Goal: Information Seeking & Learning: Learn about a topic

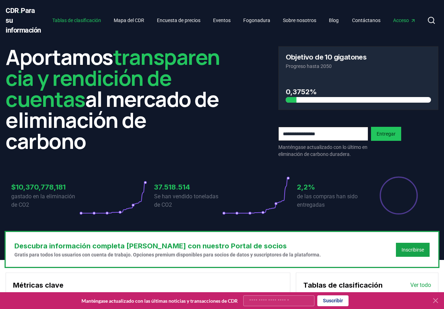
click at [90, 19] on font "Tablas de clasificación" at bounding box center [76, 21] width 49 height 6
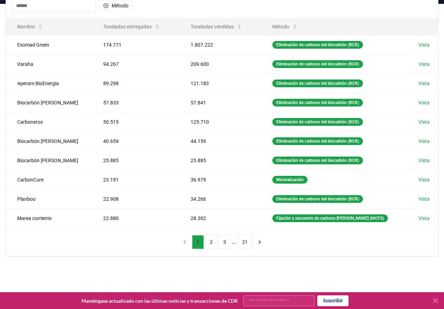
scroll to position [105, 0]
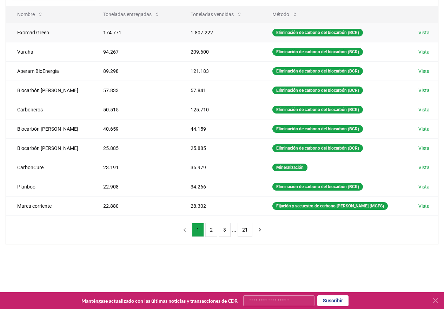
click at [423, 32] on font "Vista" at bounding box center [423, 33] width 11 height 6
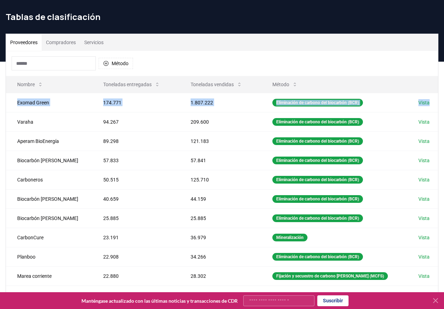
scroll to position [35, 5]
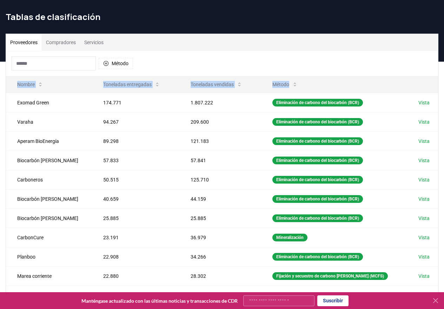
drag, startPoint x: 433, startPoint y: 85, endPoint x: 436, endPoint y: 179, distance: 93.7
click at [436, 175] on div "Proveedores Compradores Servicios Método Nombre Toneladas entregadas Toneladas …" at bounding box center [222, 174] width 444 height 281
click at [430, 213] on td "Vista" at bounding box center [422, 218] width 31 height 19
click at [433, 283] on div "Proveedores Compradores Servicios Método Nombre Toneladas entregadas Toneladas …" at bounding box center [222, 174] width 433 height 281
drag, startPoint x: 248, startPoint y: 313, endPoint x: 287, endPoint y: 47, distance: 268.7
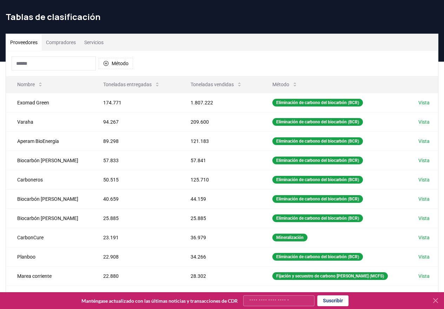
click at [287, 47] on div "Proveedores Compradores Servicios" at bounding box center [222, 42] width 432 height 17
click at [45, 246] on td "CarbonCure" at bounding box center [49, 237] width 86 height 19
drag, startPoint x: 236, startPoint y: 82, endPoint x: 391, endPoint y: 82, distance: 155.5
click at [387, 82] on tr "Nombre Toneladas entregadas Toneladas vendidas Método" at bounding box center [222, 84] width 432 height 17
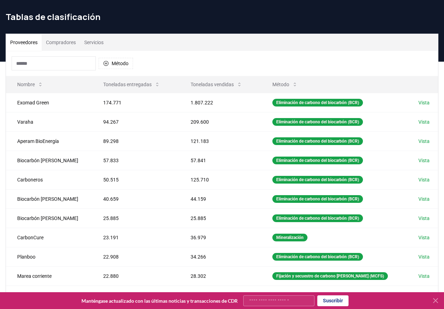
click at [160, 67] on div "Método" at bounding box center [222, 63] width 432 height 25
click at [10, 93] on table "Nombre Toneladas entregadas Toneladas vendidas Método Exomad [PERSON_NAME] 174.…" at bounding box center [222, 181] width 432 height 210
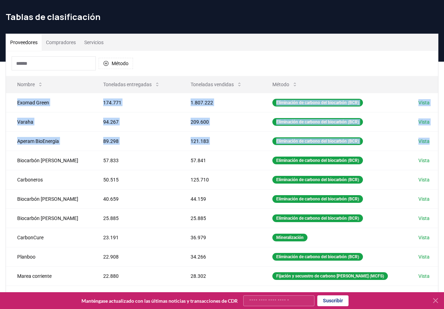
scroll to position [35, 0]
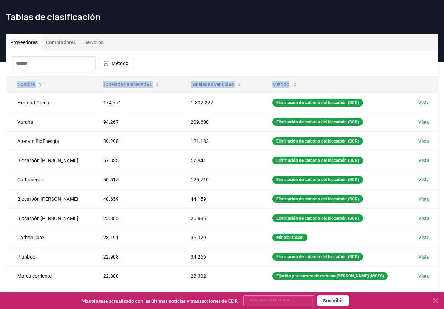
drag, startPoint x: 11, startPoint y: 98, endPoint x: 4, endPoint y: 180, distance: 83.1
click at [4, 180] on div "Proveedores Compradores Servicios Método Nombre Toneladas entregadas Toneladas …" at bounding box center [222, 174] width 444 height 281
click at [322, 49] on div "Proveedores Compradores Servicios" at bounding box center [222, 42] width 432 height 17
click at [29, 149] on td "Aperam BioEnergía" at bounding box center [49, 141] width 86 height 19
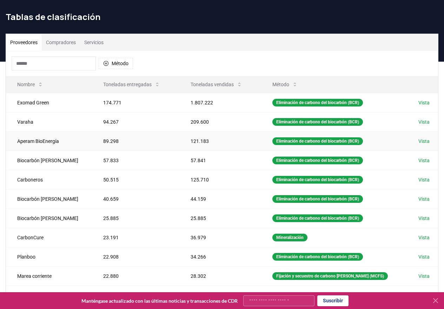
click at [29, 149] on td "Aperam BioEnergía" at bounding box center [49, 141] width 86 height 19
click at [8, 96] on td "Exomad Green" at bounding box center [49, 102] width 86 height 19
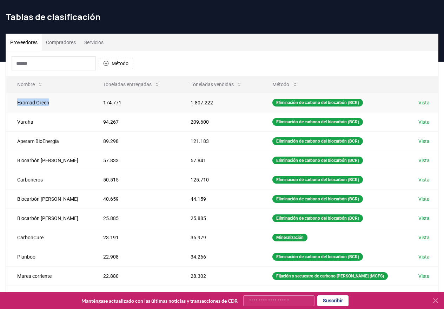
click at [8, 96] on td "Exomad Green" at bounding box center [49, 102] width 86 height 19
click at [64, 112] on td "Exomad Green" at bounding box center [49, 102] width 86 height 19
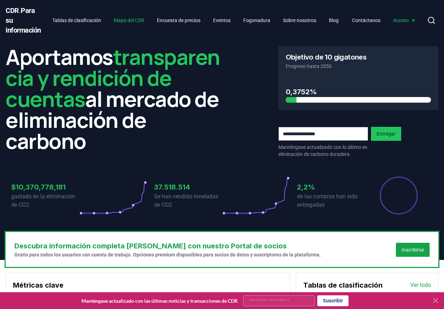
click at [136, 20] on font "Mapa del CDR" at bounding box center [129, 21] width 31 height 6
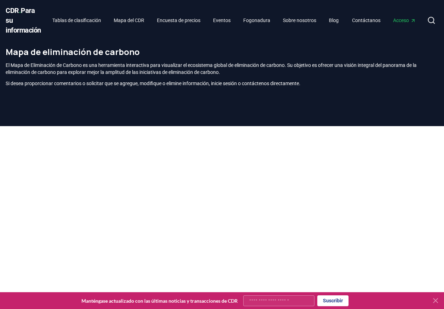
scroll to position [234, 0]
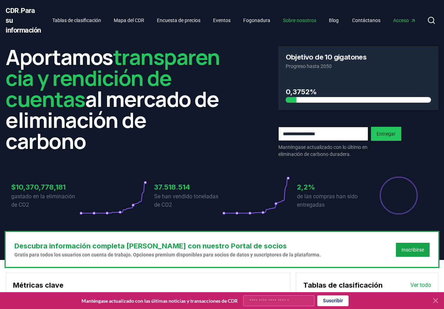
click at [308, 21] on font "Sobre nosotros" at bounding box center [299, 21] width 33 height 6
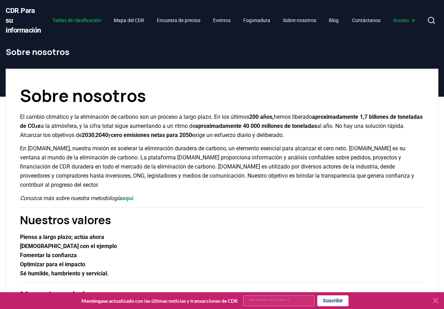
click at [91, 21] on font "Tablas de clasificación" at bounding box center [76, 21] width 49 height 6
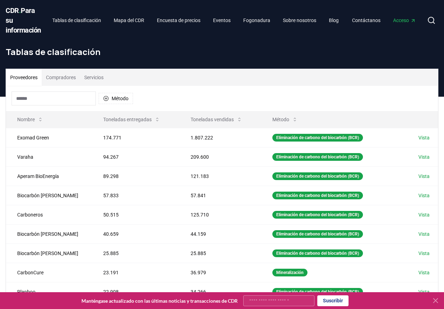
drag, startPoint x: 62, startPoint y: 107, endPoint x: 89, endPoint y: 104, distance: 27.6
click at [89, 104] on div "Método" at bounding box center [222, 98] width 432 height 25
click at [89, 104] on input at bounding box center [54, 99] width 84 height 14
click at [78, 113] on th "Nombre" at bounding box center [49, 119] width 86 height 17
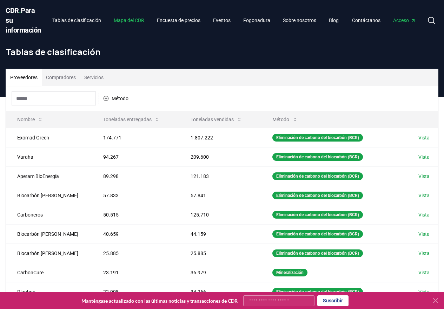
click at [133, 20] on font "Mapa del CDR" at bounding box center [129, 21] width 31 height 6
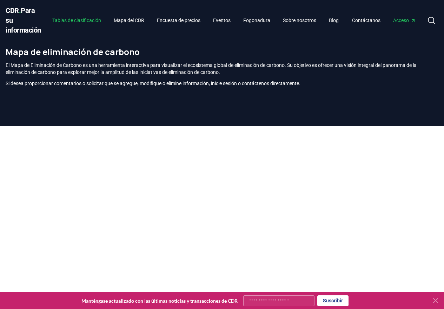
click at [79, 18] on font "Tablas de clasificación" at bounding box center [76, 21] width 49 height 6
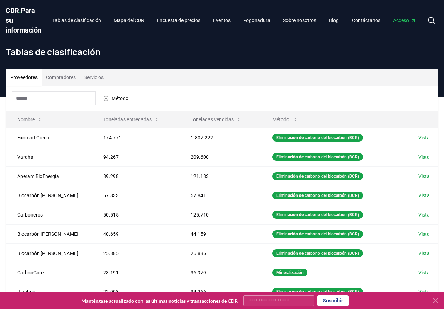
click at [108, 37] on div "CDR . Para su información Tablas de clasificación Mapa del CDR Encuesta de prec…" at bounding box center [222, 20] width 433 height 41
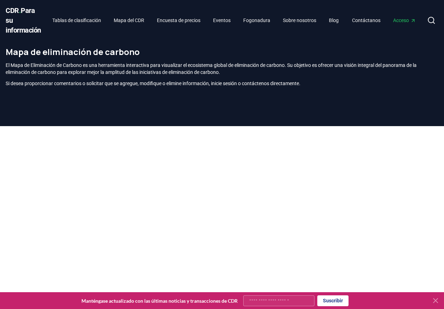
scroll to position [234, 0]
